Goal: Task Accomplishment & Management: Use online tool/utility

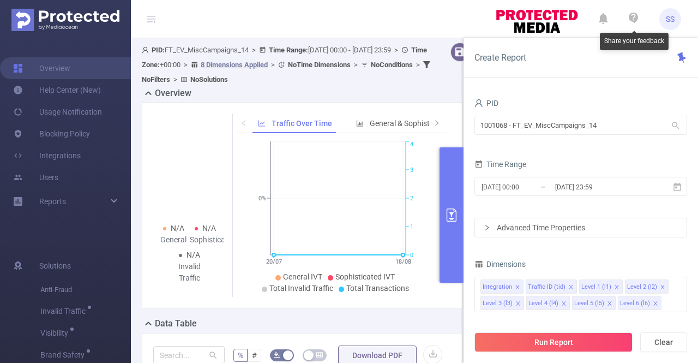
click at [635, 18] on icon at bounding box center [633, 18] width 9 height 11
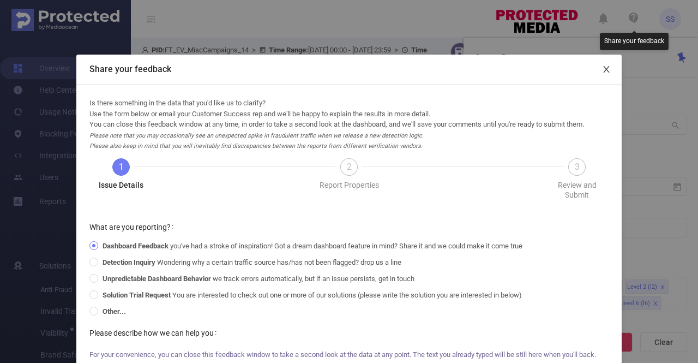
click at [609, 71] on span "Close" at bounding box center [606, 70] width 31 height 31
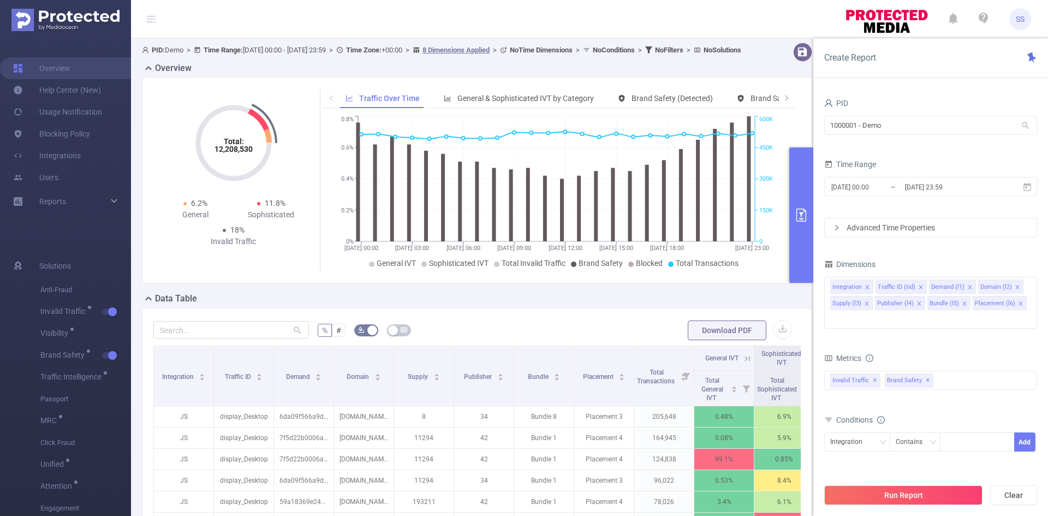
click at [149, 19] on icon at bounding box center [151, 19] width 9 height 1
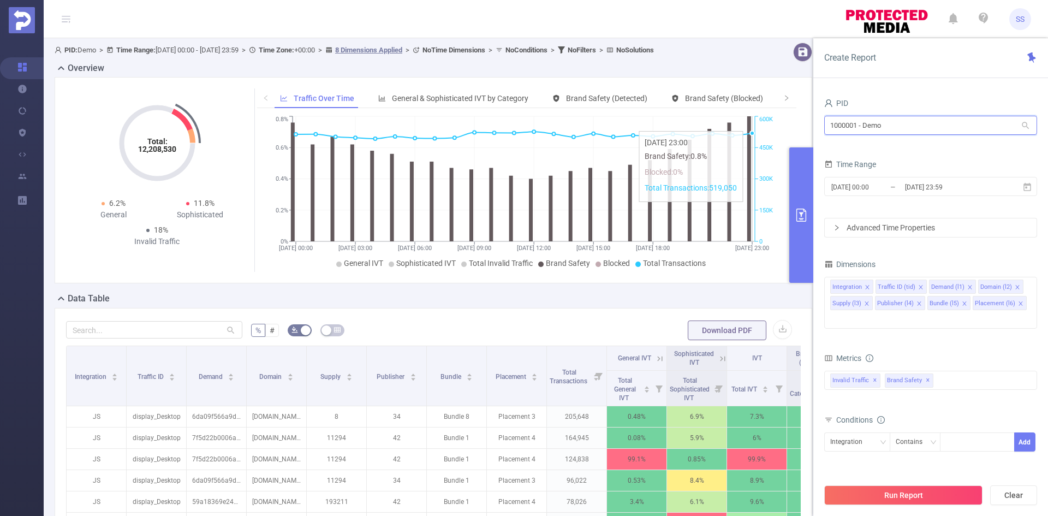
drag, startPoint x: 935, startPoint y: 128, endPoint x: 747, endPoint y: 125, distance: 187.7
click at [747, 125] on section "PID: Demo > Time Range: 2024-12-09 00:00 - 2024-12-09 23:59 > Time Zone: +00:00…" at bounding box center [546, 393] width 1004 height 710
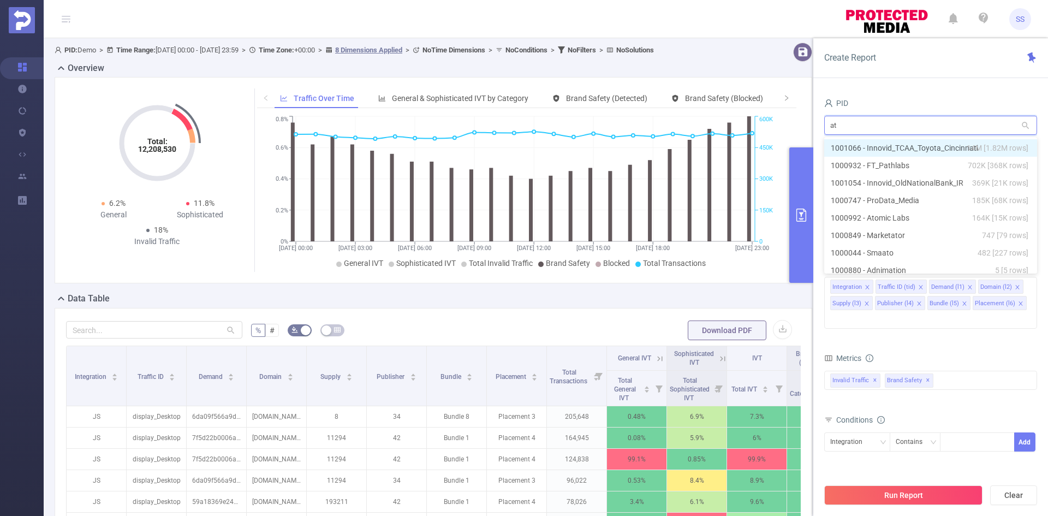
type input "ato"
click at [911, 146] on li "1000992 - Atomic Labs 164K [15K rows]" at bounding box center [930, 147] width 213 height 17
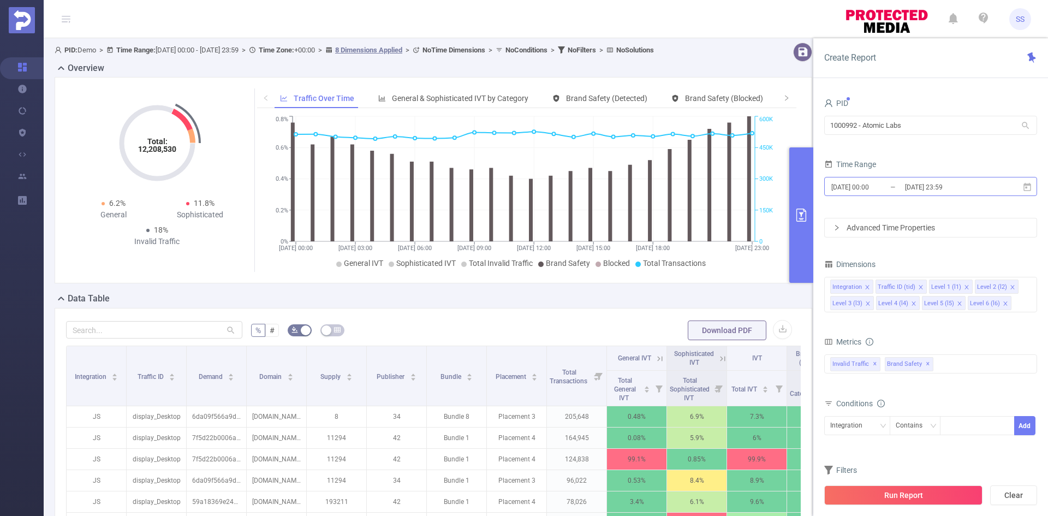
click at [906, 191] on input "2024-12-09 23:59" at bounding box center [948, 187] width 88 height 15
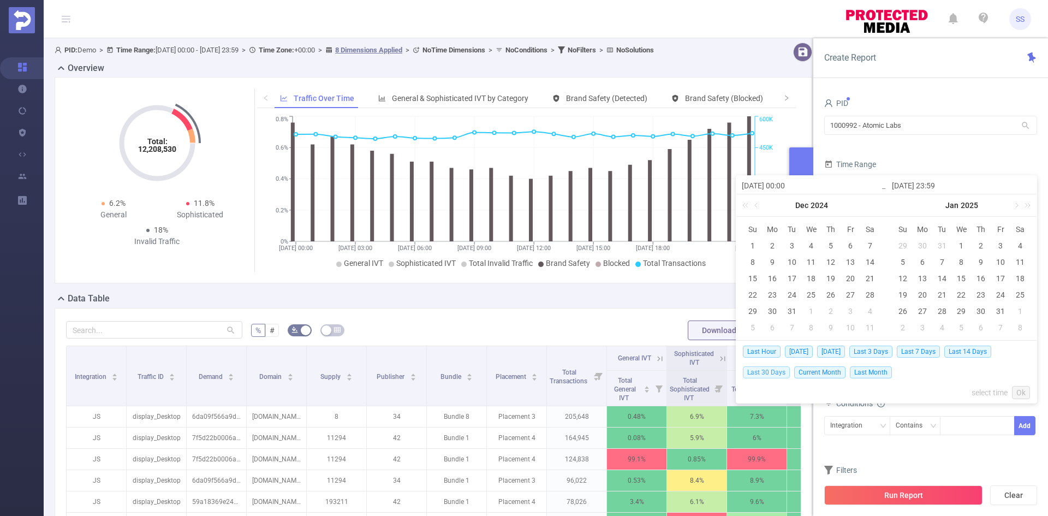
click at [762, 372] on span "Last 30 Days" at bounding box center [766, 372] width 47 height 12
type input "[DATE] 00:00"
type input "[DATE] 23:59"
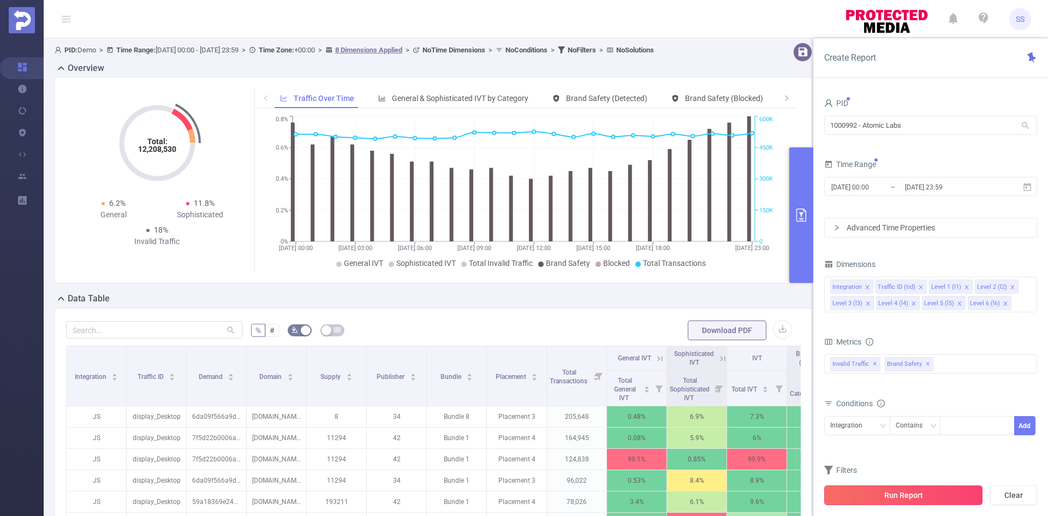
click at [882, 492] on button "Run Report" at bounding box center [903, 495] width 158 height 20
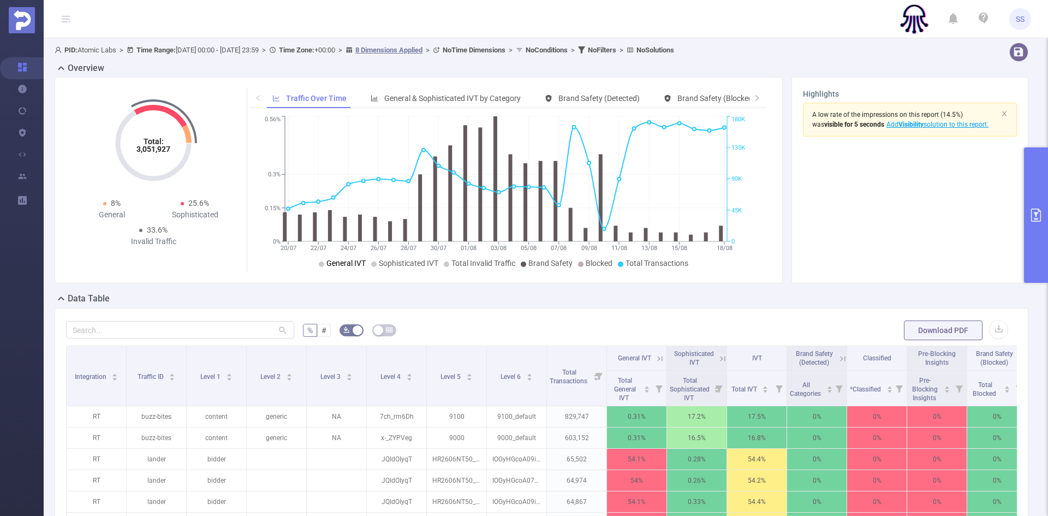
click at [344, 264] on span "General IVT" at bounding box center [345, 263] width 39 height 9
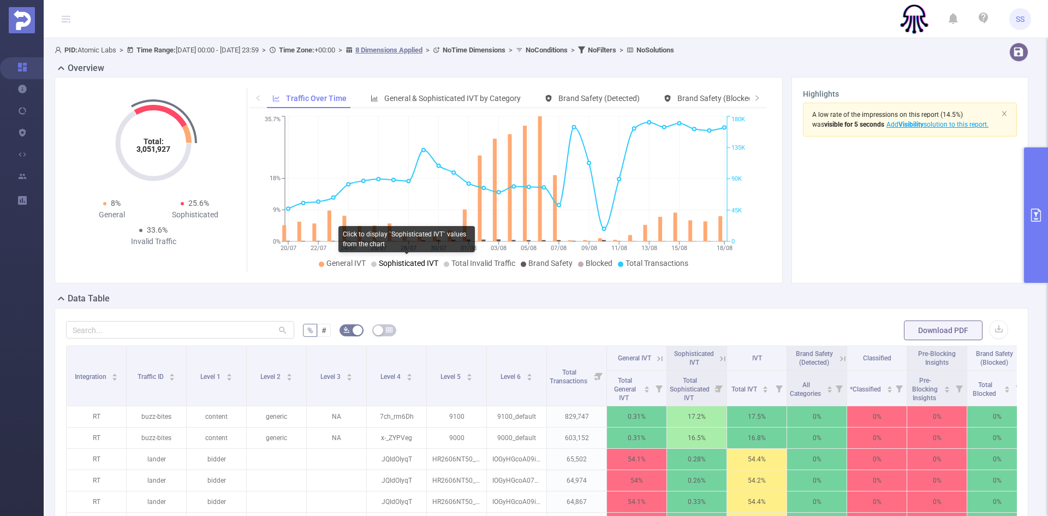
click at [404, 264] on span "Sophisticated IVT" at bounding box center [408, 263] width 59 height 9
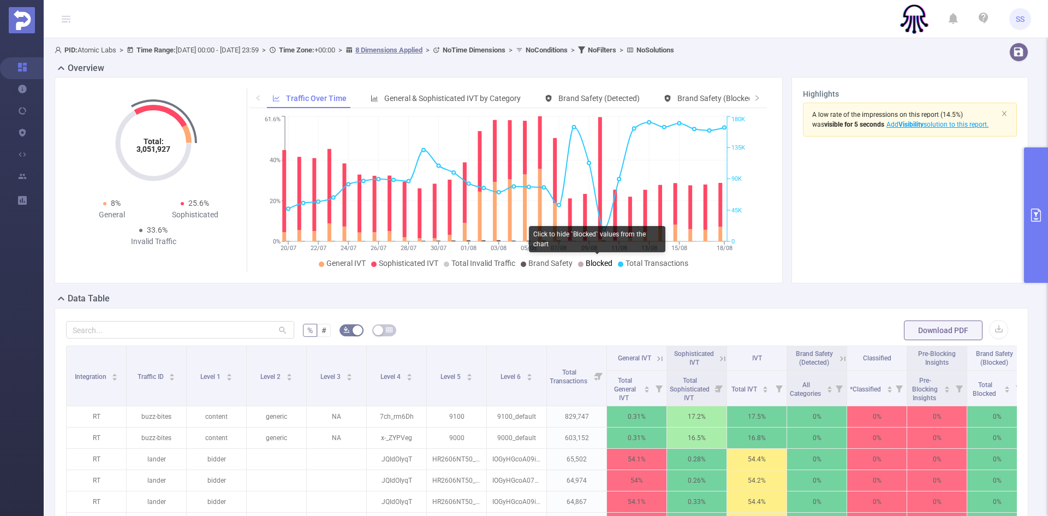
click at [596, 261] on span "Blocked" at bounding box center [598, 263] width 27 height 9
click at [560, 265] on span "Brand Safety" at bounding box center [550, 263] width 44 height 9
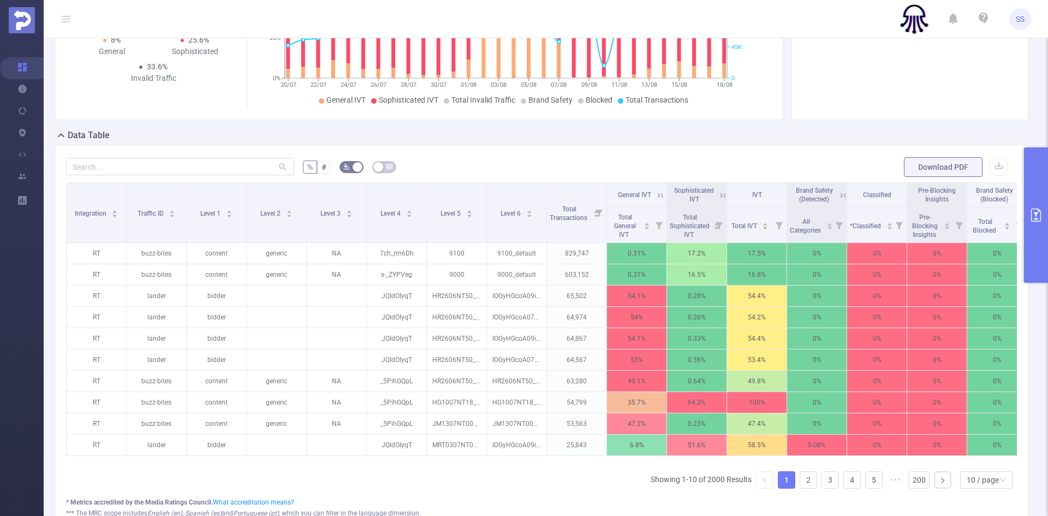
scroll to position [164, 0]
click at [1038, 193] on button "primary" at bounding box center [1036, 214] width 24 height 135
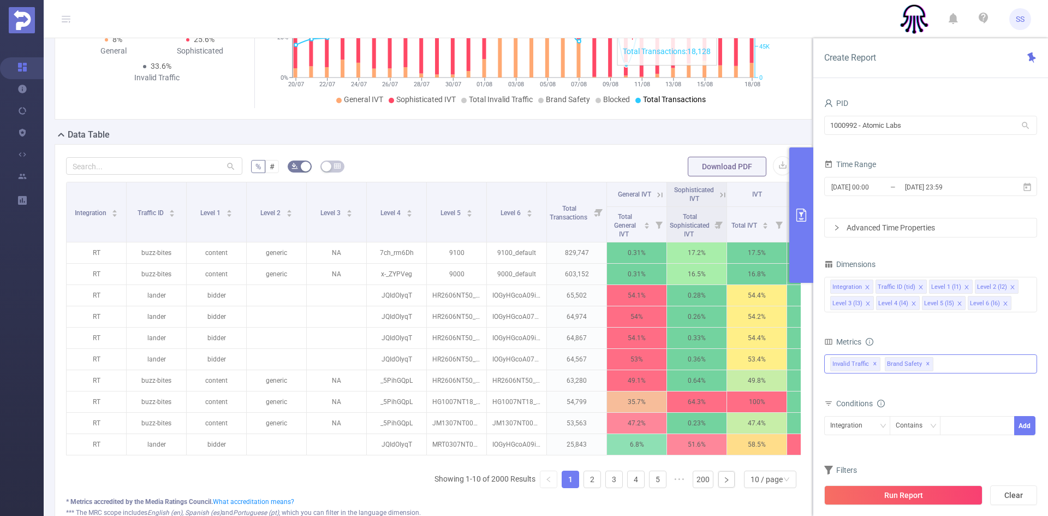
click at [925, 362] on span "✕" at bounding box center [927, 363] width 4 height 13
click at [965, 288] on icon "icon: close" at bounding box center [966, 286] width 5 height 5
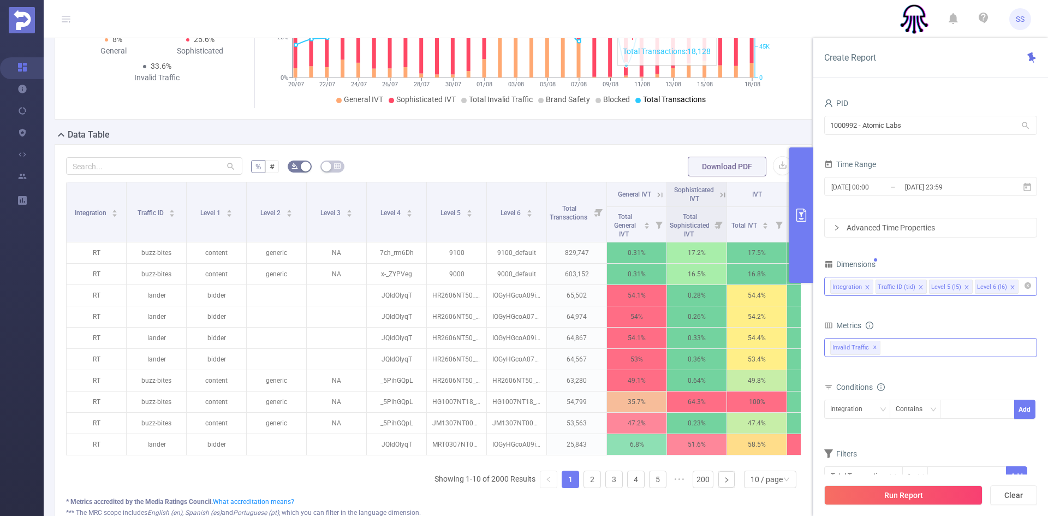
click at [965, 288] on icon "icon: close" at bounding box center [966, 286] width 5 height 5
click at [965, 288] on div "Integration Traffic ID (tid)" at bounding box center [930, 286] width 201 height 18
type input "ho"
type input "app"
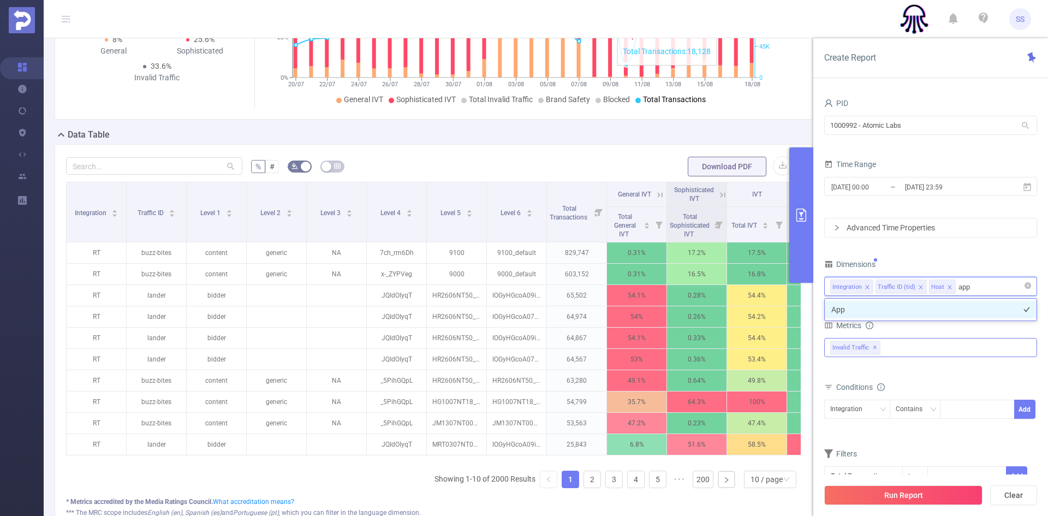
click at [936, 308] on li "App" at bounding box center [930, 309] width 212 height 17
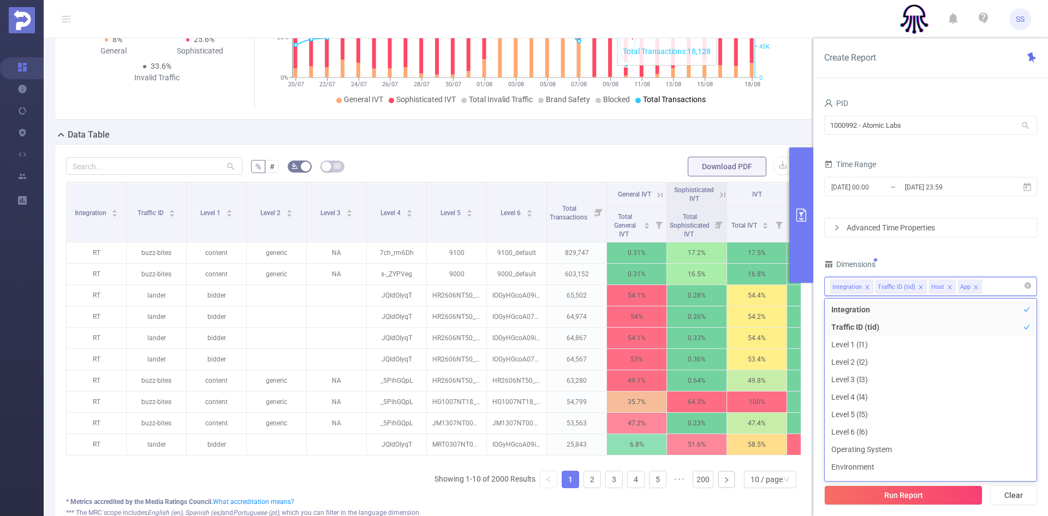
click at [929, 254] on div "PID 1000992 - Atomic Labs 1000992 - Atomic Labs Time Range 2025-07-20 00:00 _ 2…" at bounding box center [930, 297] width 213 height 404
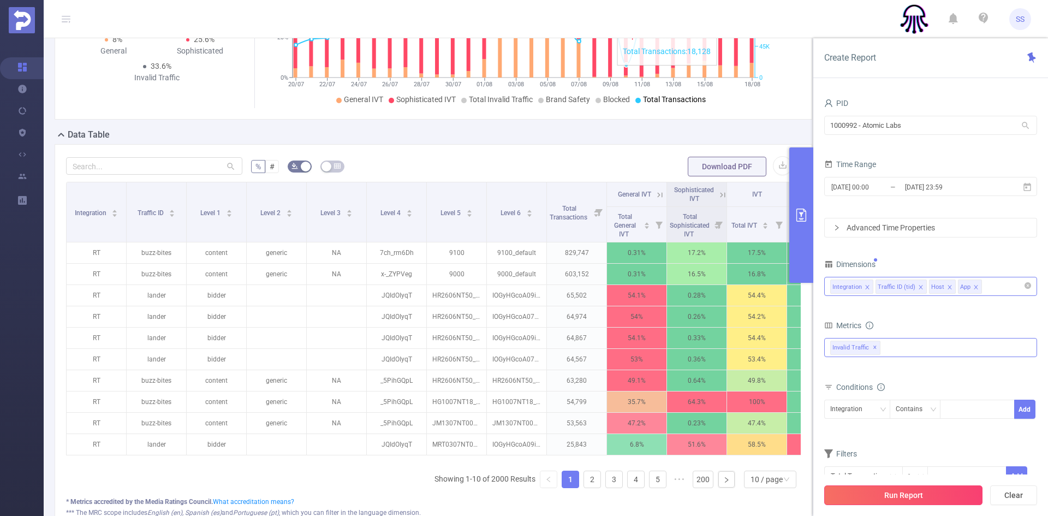
click at [882, 496] on button "Run Report" at bounding box center [903, 495] width 158 height 20
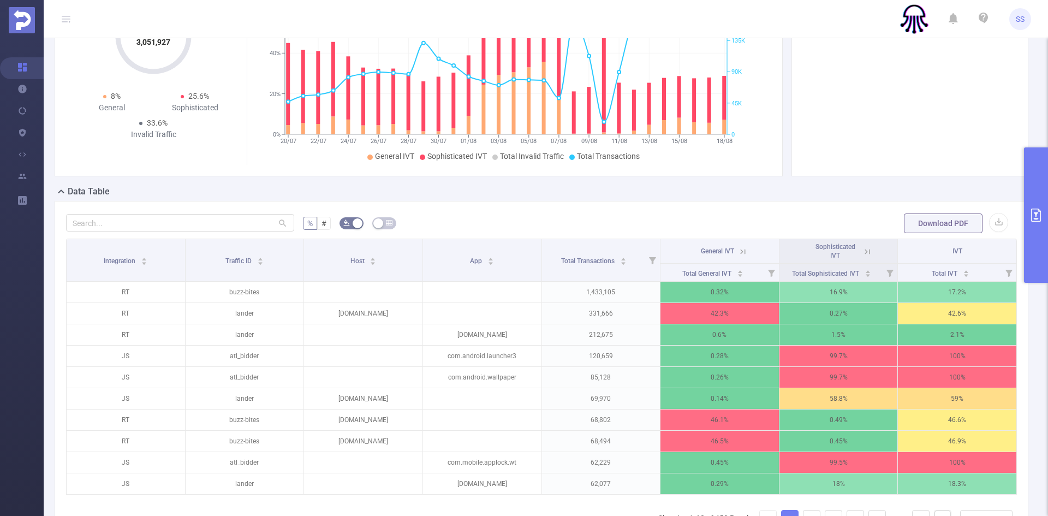
scroll to position [133, 0]
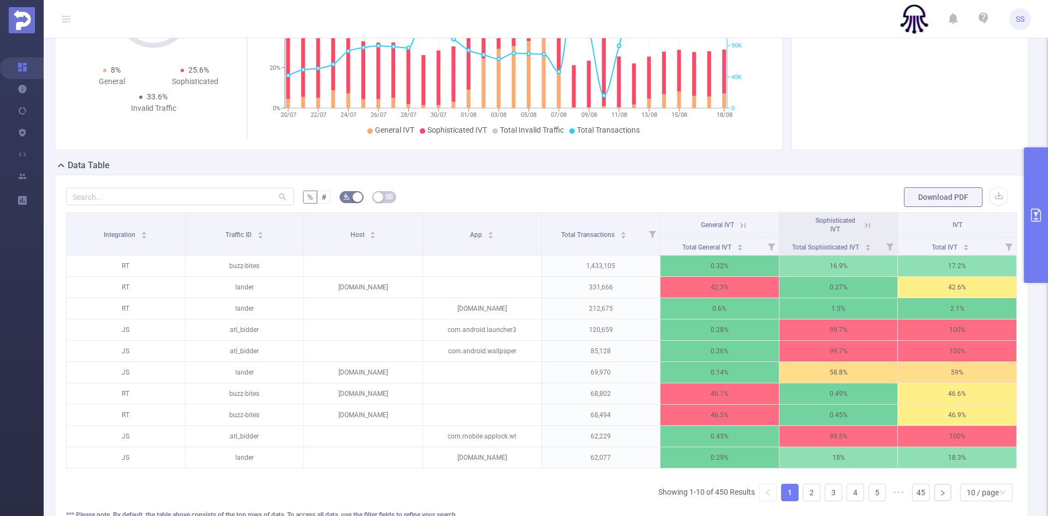
click at [865, 223] on icon at bounding box center [867, 225] width 5 height 5
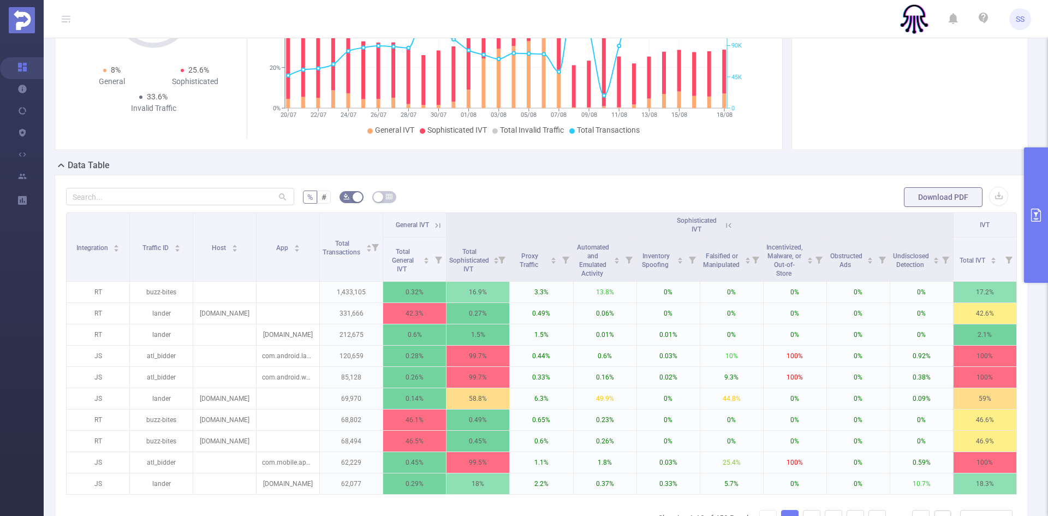
click at [723, 226] on icon at bounding box center [728, 225] width 10 height 10
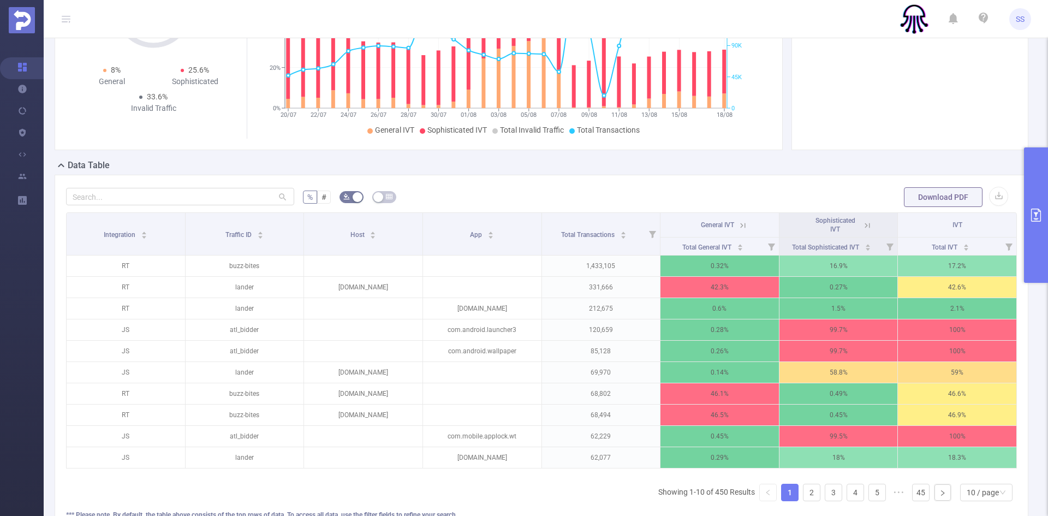
click at [739, 224] on icon at bounding box center [743, 225] width 10 height 10
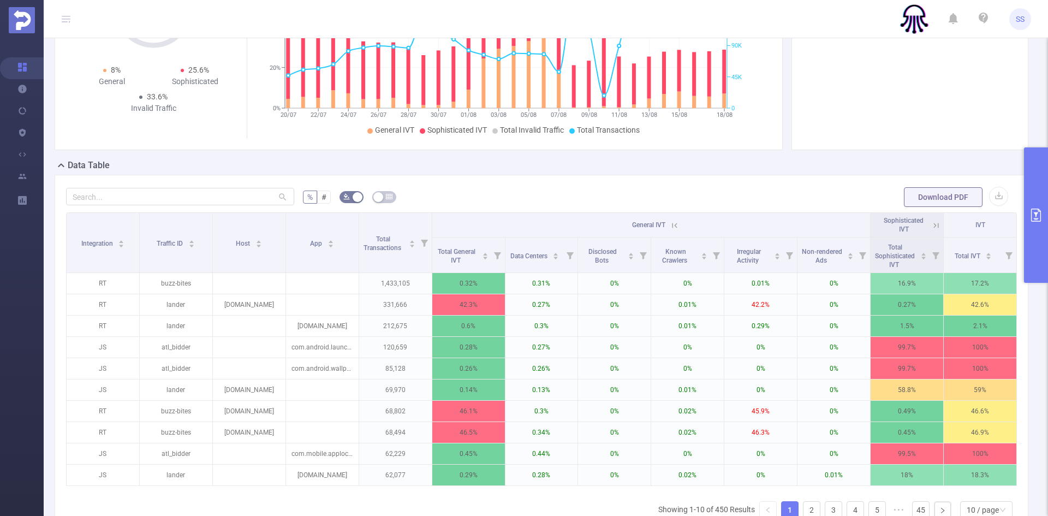
click at [672, 224] on icon at bounding box center [674, 225] width 10 height 10
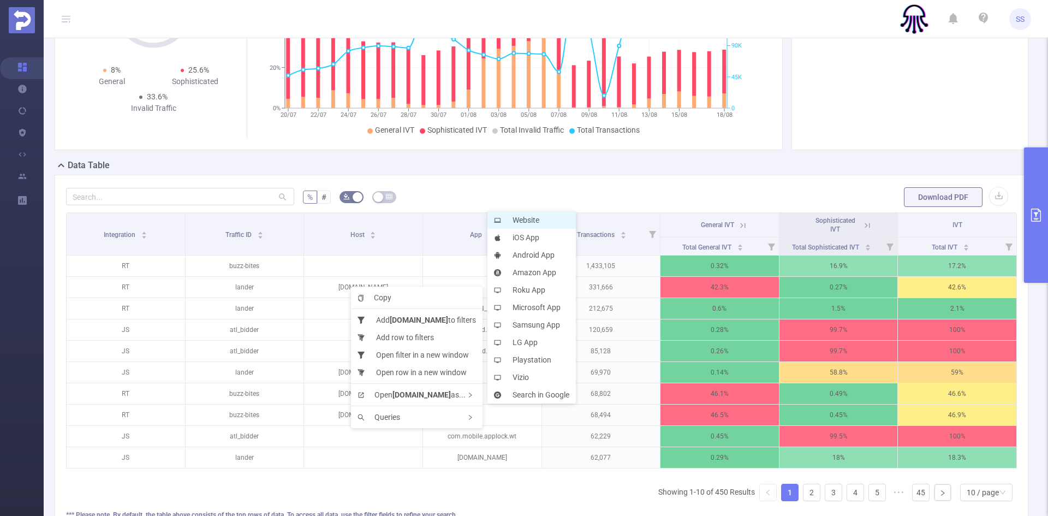
click at [526, 220] on li "Website" at bounding box center [531, 219] width 88 height 17
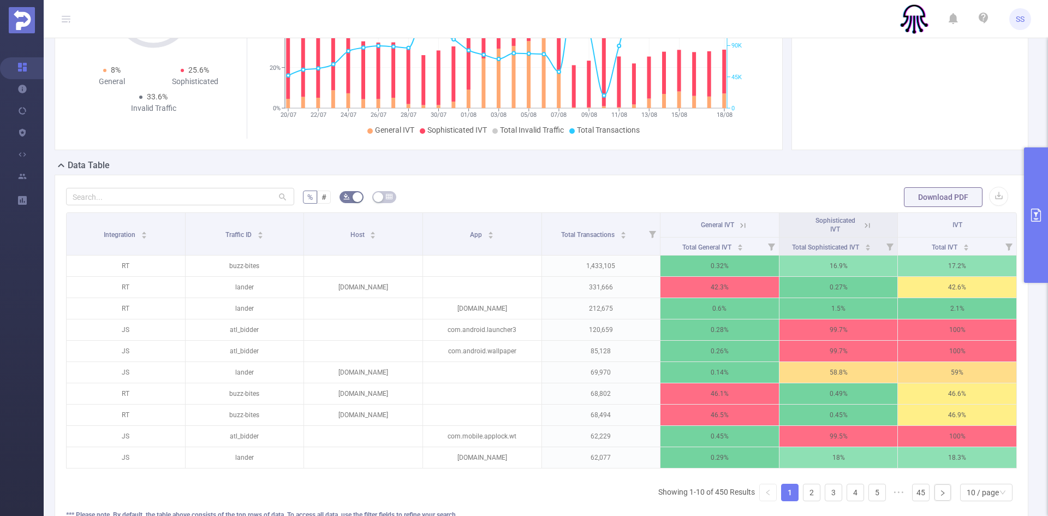
click at [739, 223] on icon at bounding box center [743, 225] width 10 height 10
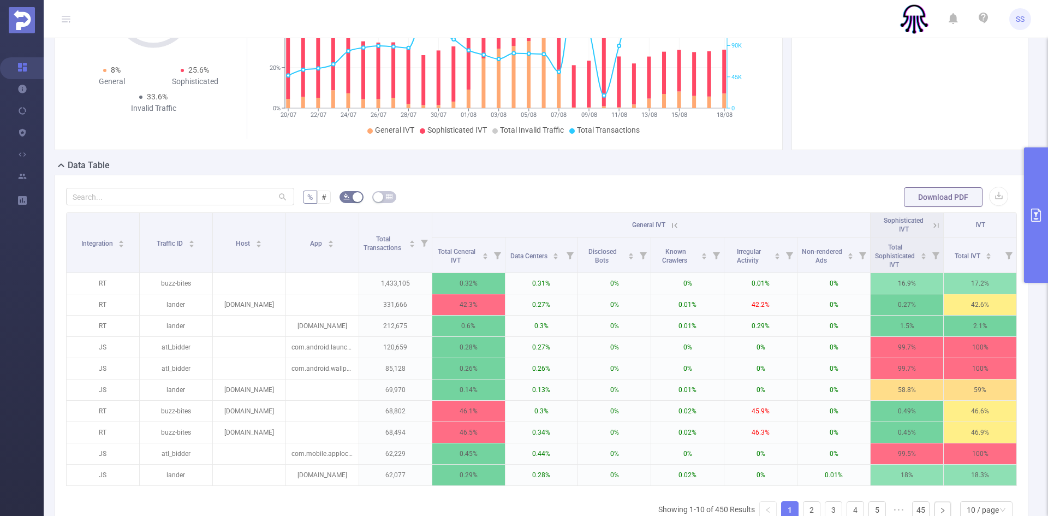
click at [672, 225] on icon at bounding box center [674, 225] width 10 height 10
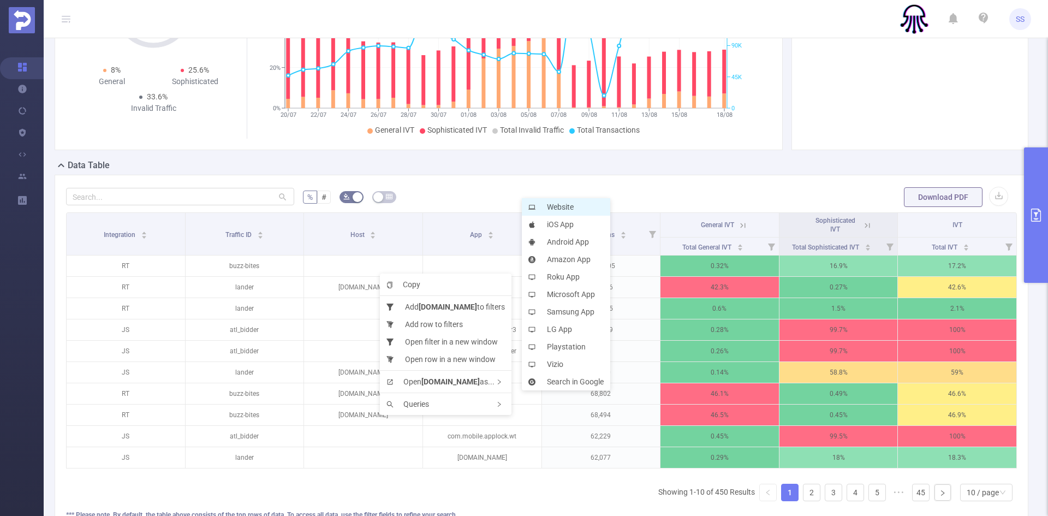
click at [569, 209] on li "Website" at bounding box center [566, 206] width 88 height 17
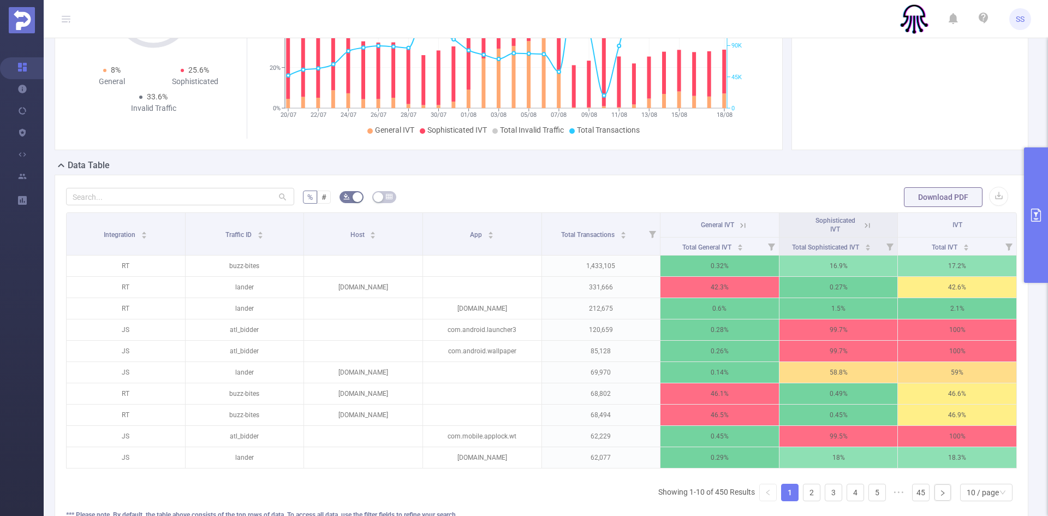
click at [1042, 194] on button "primary" at bounding box center [1036, 214] width 24 height 135
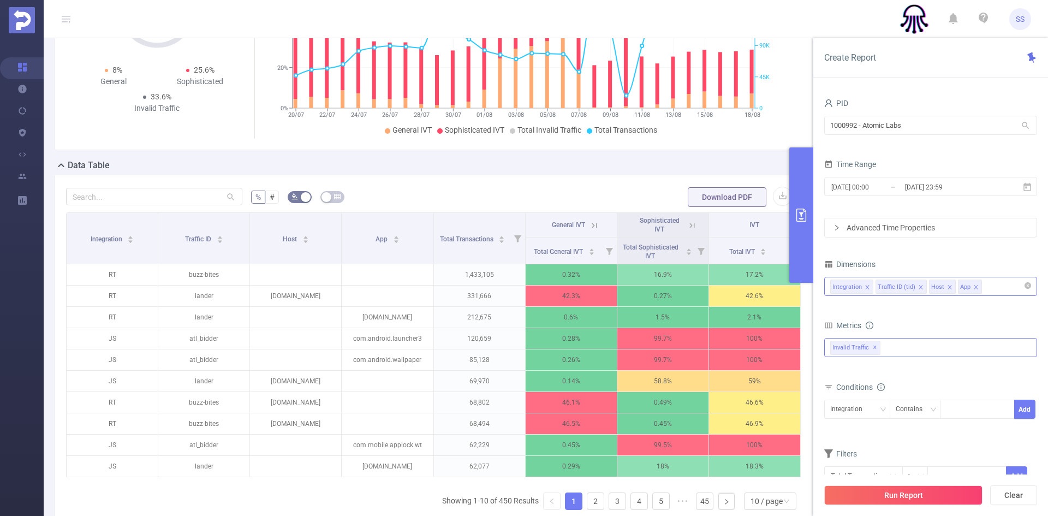
click at [954, 351] on div "Invalid Traffic ✕" at bounding box center [930, 347] width 213 height 19
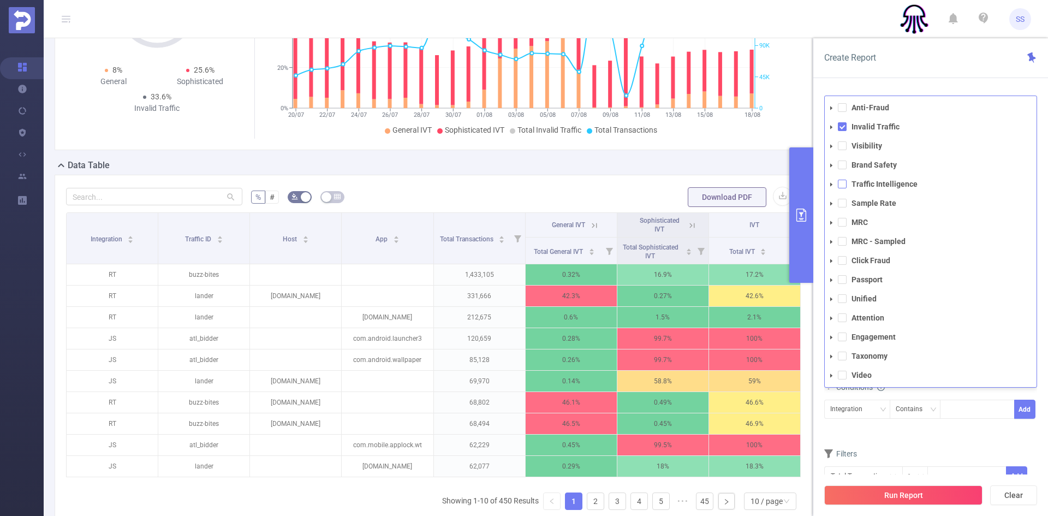
click at [843, 182] on span at bounding box center [841, 184] width 9 height 9
click at [937, 67] on div "Create Report" at bounding box center [930, 58] width 235 height 40
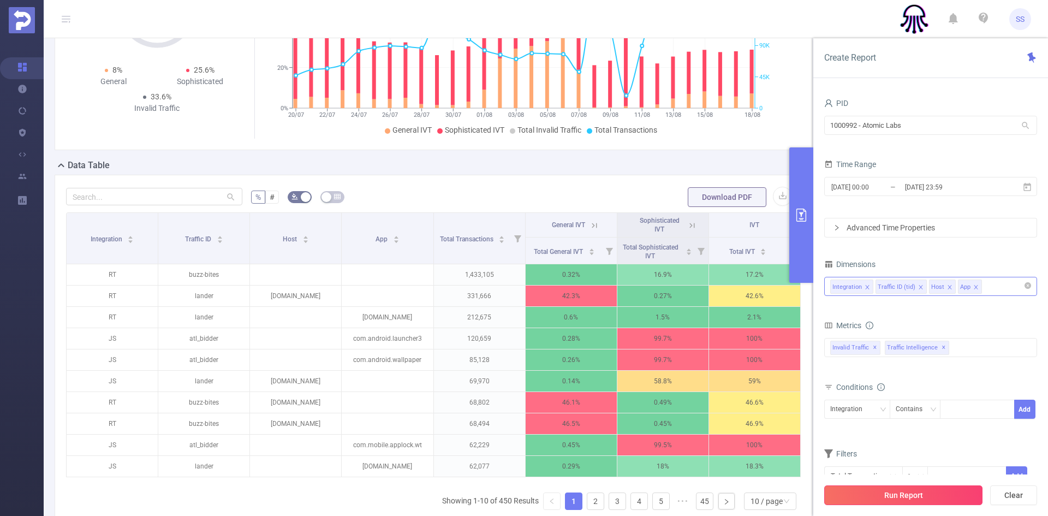
click at [884, 494] on button "Run Report" at bounding box center [903, 495] width 158 height 20
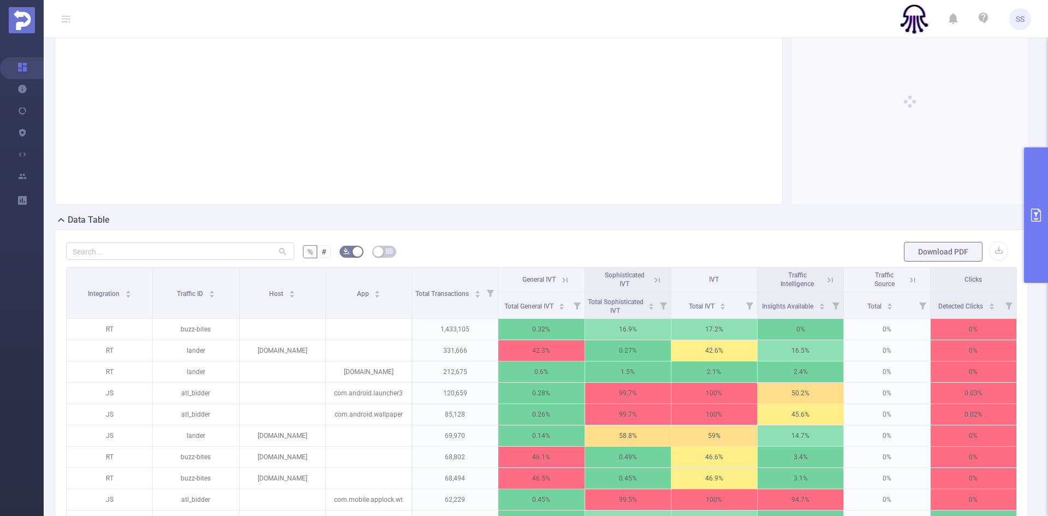
scroll to position [133, 0]
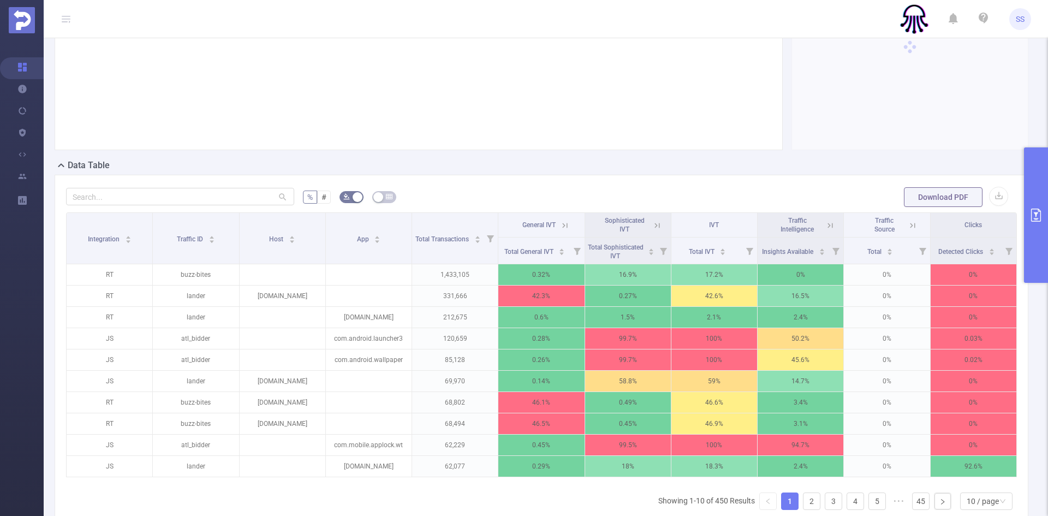
click at [828, 226] on icon at bounding box center [830, 225] width 5 height 5
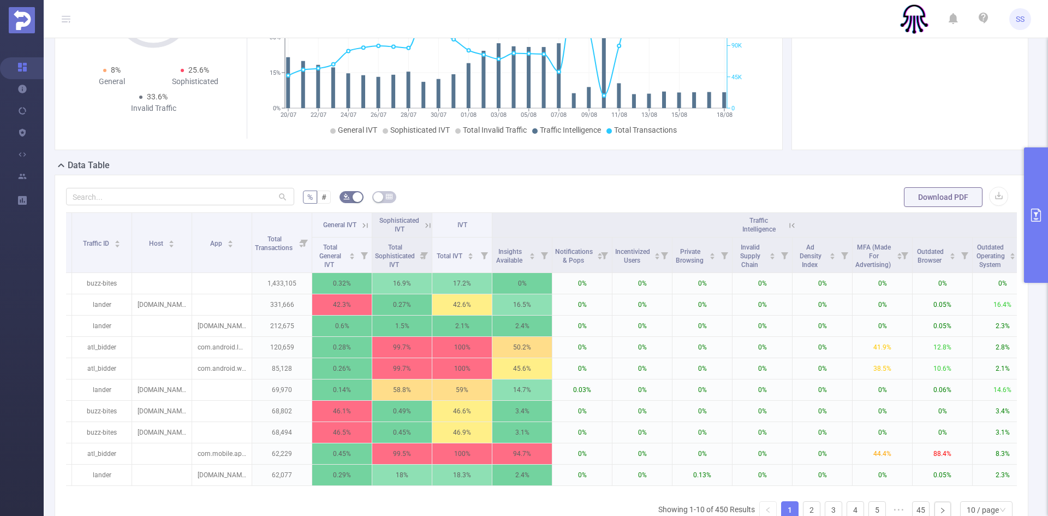
scroll to position [0, 0]
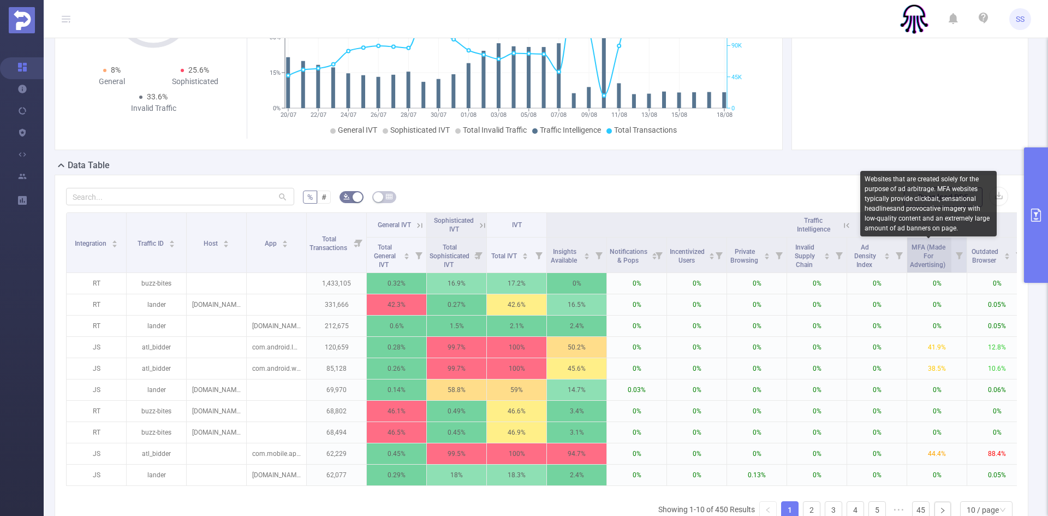
click at [937, 261] on span "MFA (Made For Advertising)" at bounding box center [928, 255] width 37 height 25
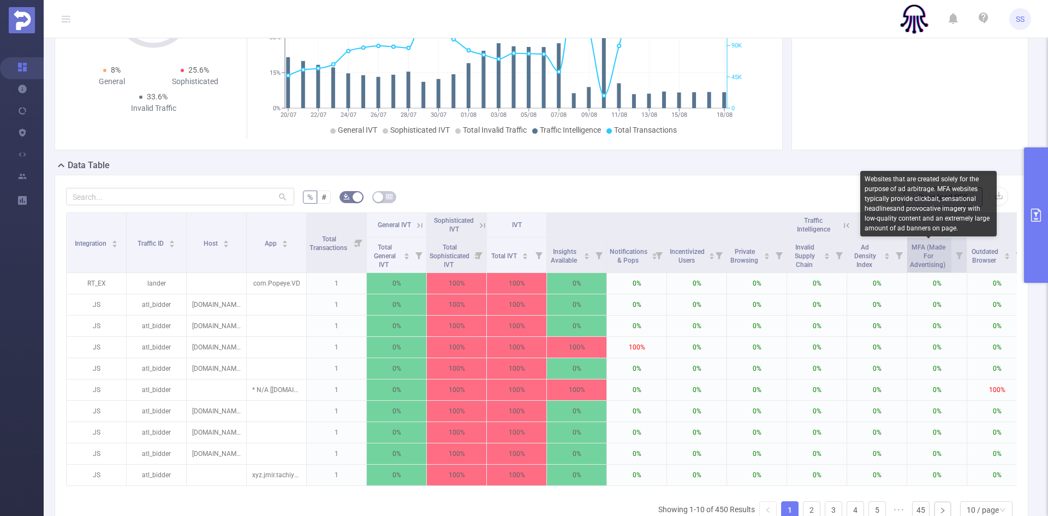
click at [937, 261] on span "MFA (Made For Advertising)" at bounding box center [928, 255] width 37 height 25
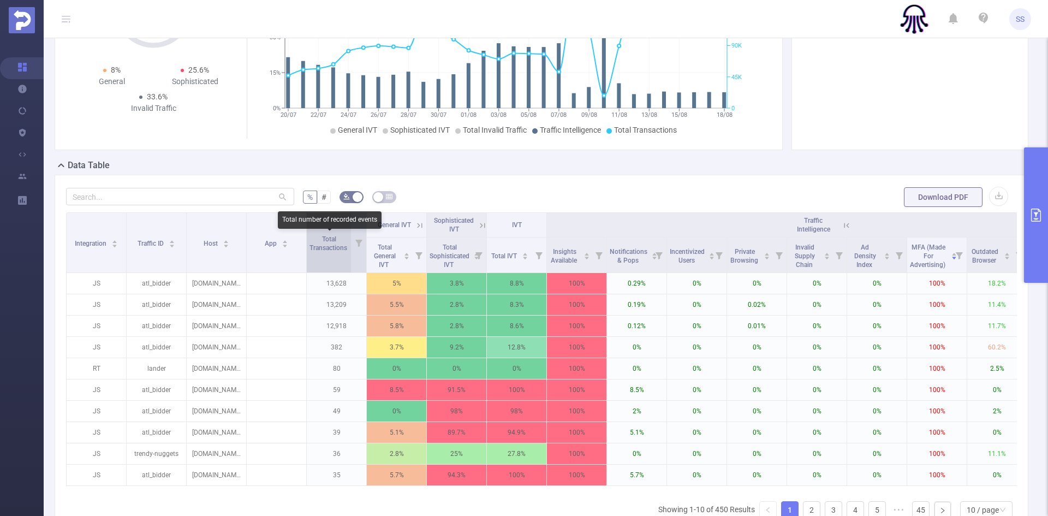
click at [326, 247] on span "Total Transactions" at bounding box center [328, 243] width 39 height 16
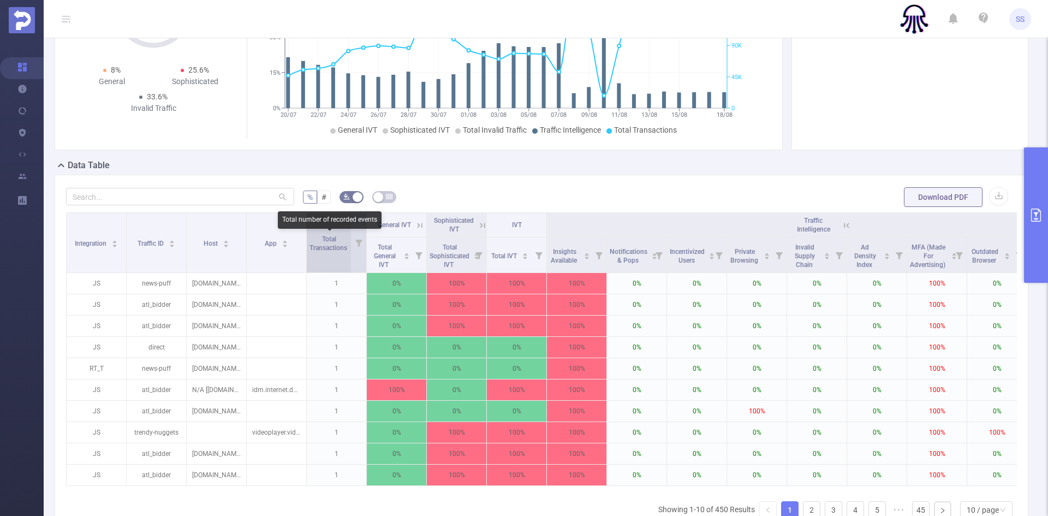
click at [326, 247] on span "Total Transactions" at bounding box center [328, 243] width 39 height 16
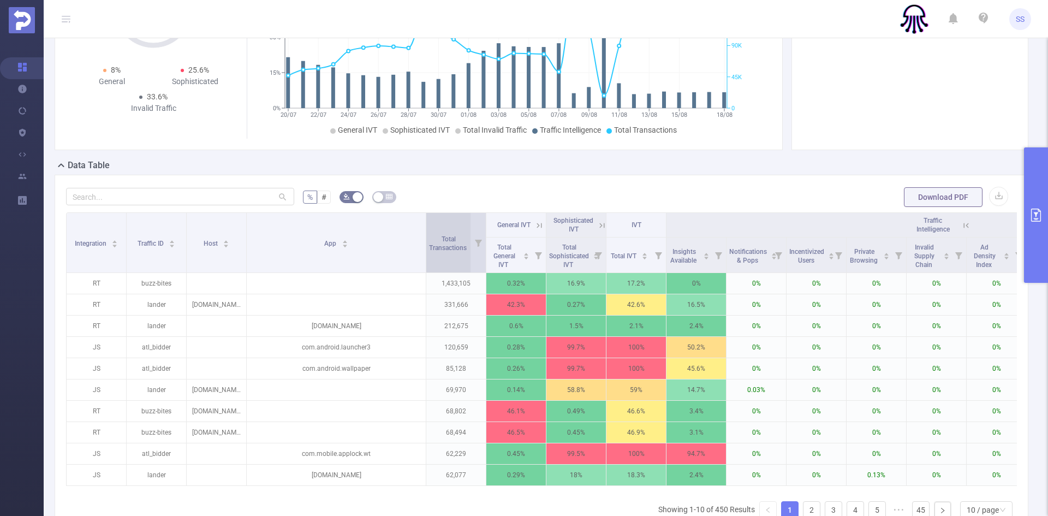
drag, startPoint x: 306, startPoint y: 248, endPoint x: 438, endPoint y: 271, distance: 134.1
click at [428, 253] on span at bounding box center [425, 242] width 5 height 59
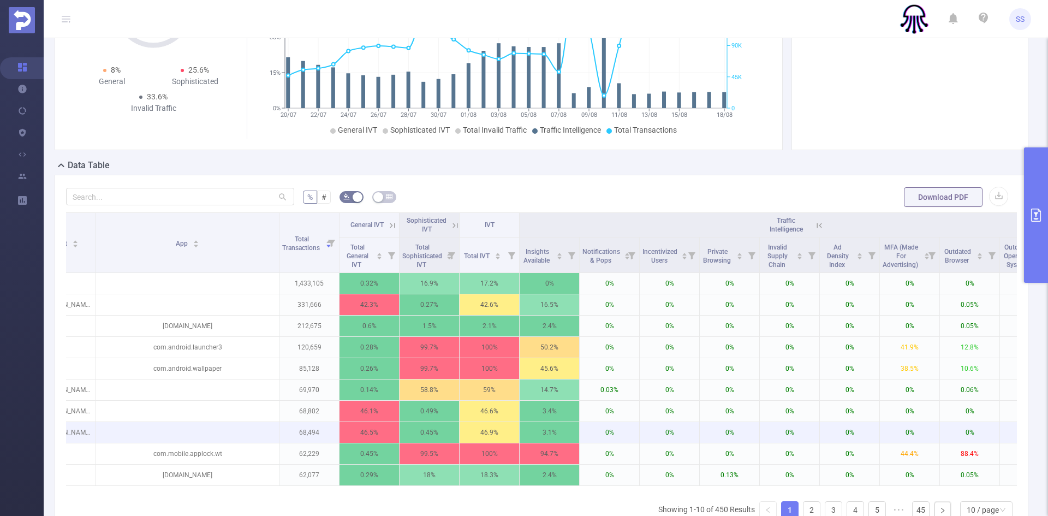
scroll to position [0, 151]
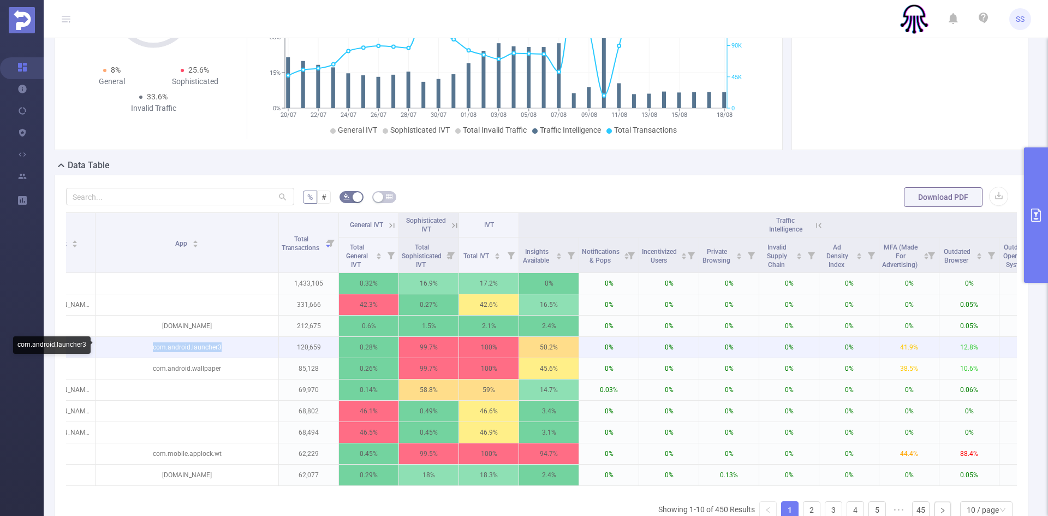
drag, startPoint x: 153, startPoint y: 346, endPoint x: 226, endPoint y: 350, distance: 73.2
click at [226, 350] on p "com.android.launcher3" at bounding box center [186, 347] width 183 height 21
copy p "com.android.launcher3"
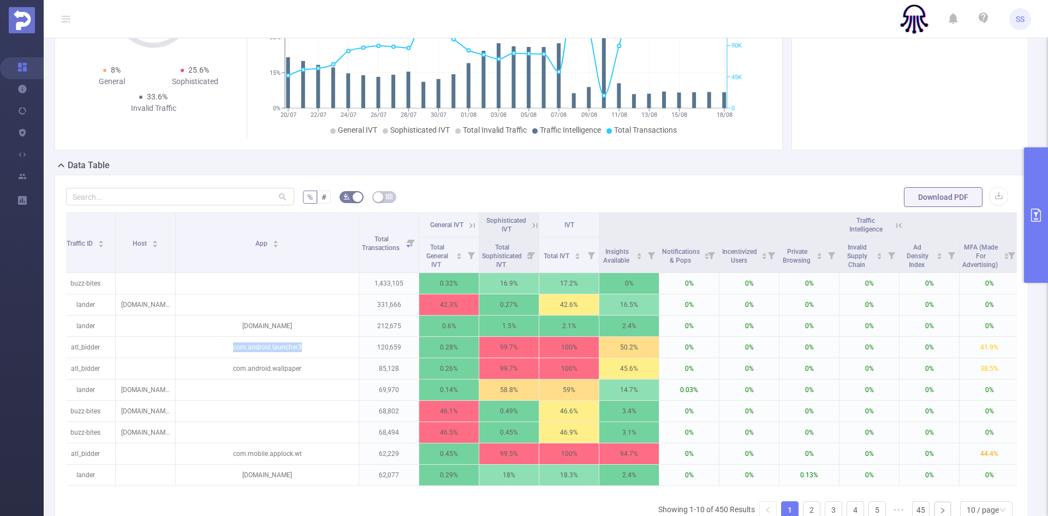
scroll to position [0, 0]
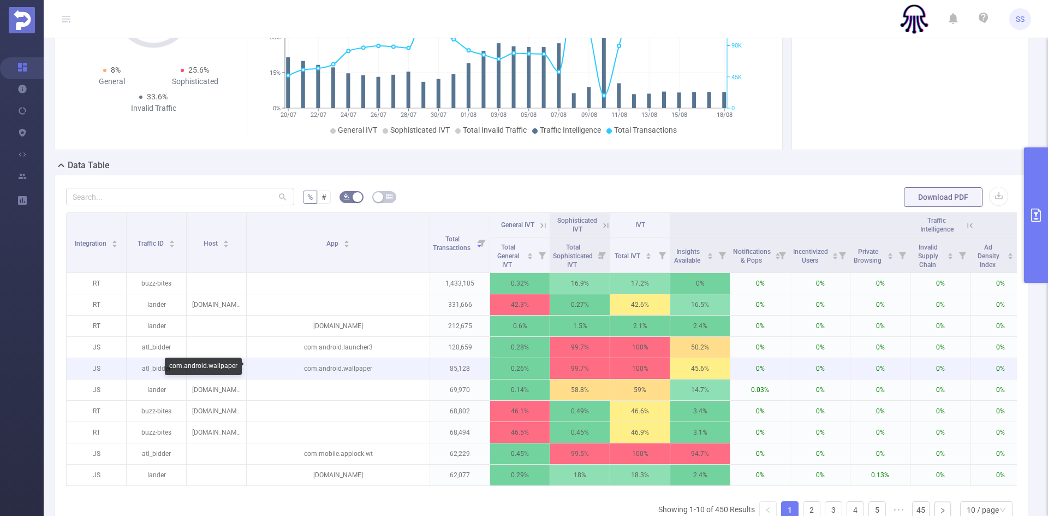
click at [324, 371] on p "com.android.wallpaper" at bounding box center [338, 368] width 183 height 21
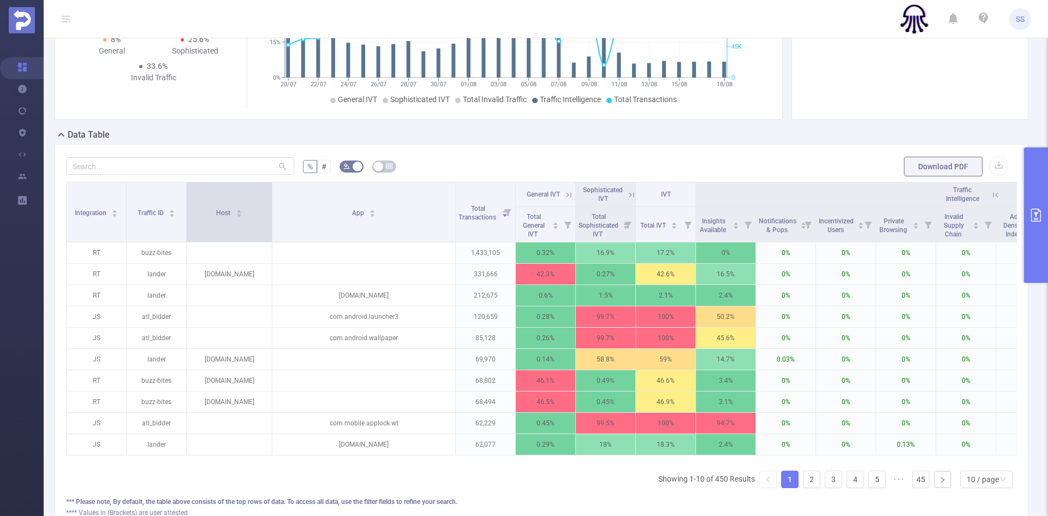
drag, startPoint x: 245, startPoint y: 224, endPoint x: 271, endPoint y: 235, distance: 28.4
click at [271, 235] on span at bounding box center [271, 211] width 5 height 59
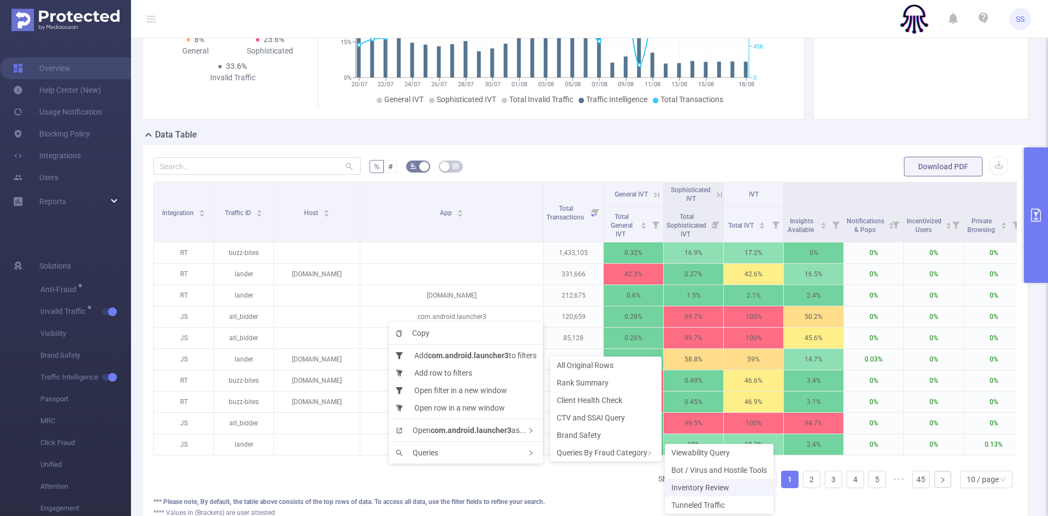
click at [693, 485] on span "Inventory Review" at bounding box center [700, 487] width 58 height 9
